Goal: Information Seeking & Learning: Understand process/instructions

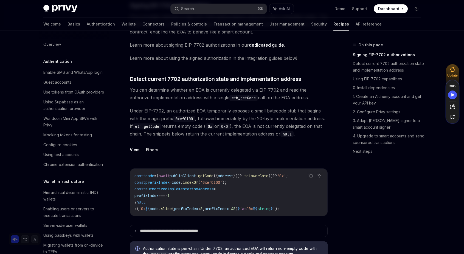
scroll to position [555, 0]
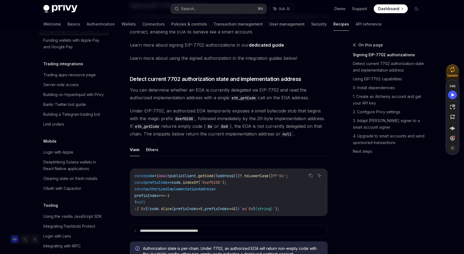
type textarea "*"
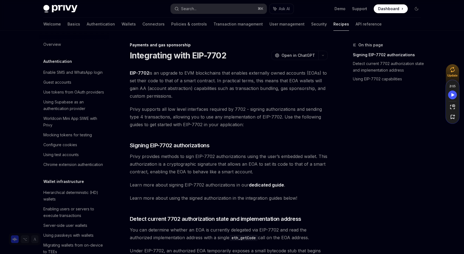
scroll to position [555, 0]
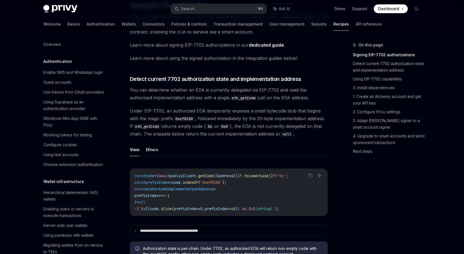
scroll to position [559, 0]
